Goal: Find specific page/section: Find specific page/section

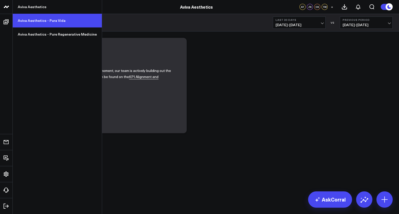
click at [42, 24] on link "Aviva Aesthetics - Pura Vida" at bounding box center [57, 21] width 89 height 14
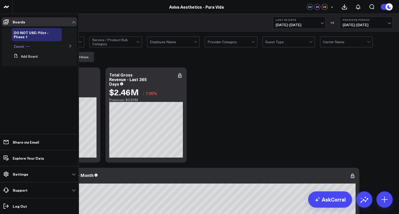
click at [20, 48] on span "Zenoti" at bounding box center [19, 46] width 10 height 5
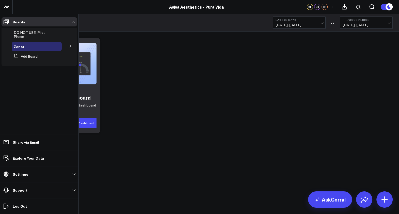
click at [71, 46] on icon at bounding box center [70, 45] width 3 height 3
click at [30, 56] on span "Accrual Revenue" at bounding box center [30, 55] width 27 height 5
